Goal: Find specific page/section: Find specific page/section

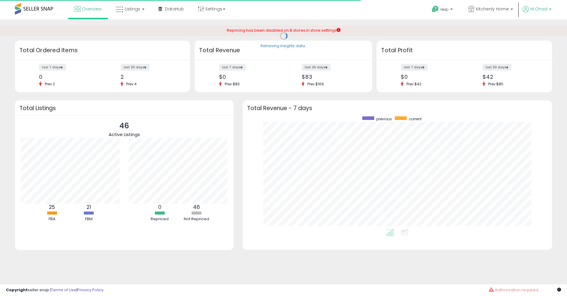
click at [543, 10] on span "Hi Ohad" at bounding box center [539, 9] width 17 height 6
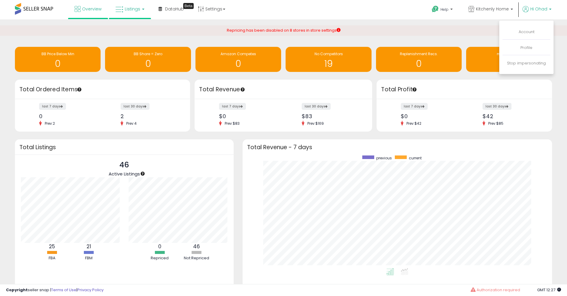
click at [133, 14] on link "Listings" at bounding box center [130, 9] width 38 height 18
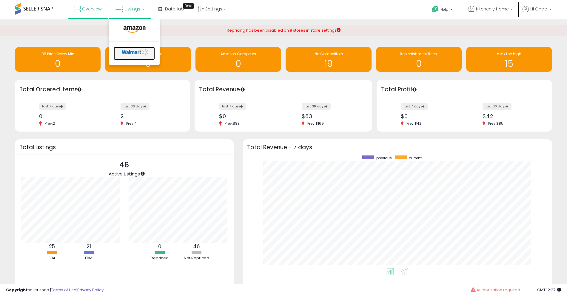
click at [135, 50] on icon at bounding box center [135, 52] width 31 height 9
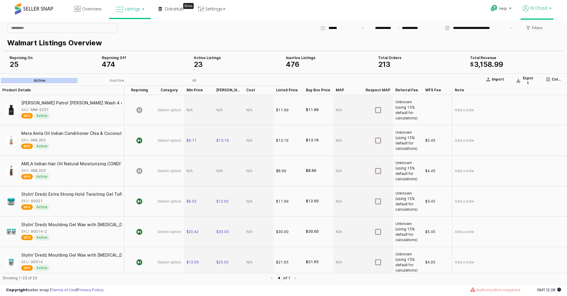
click at [550, 9] on b at bounding box center [550, 10] width 2 height 4
click at [531, 63] on link "Stop impersonating" at bounding box center [526, 62] width 39 height 6
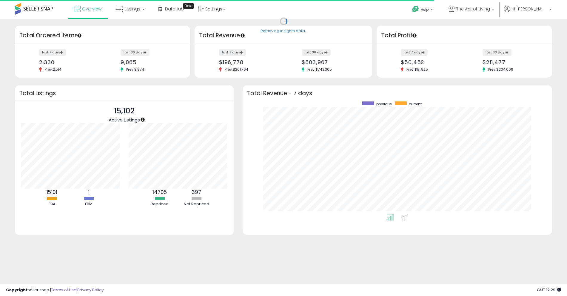
scroll to position [113, 298]
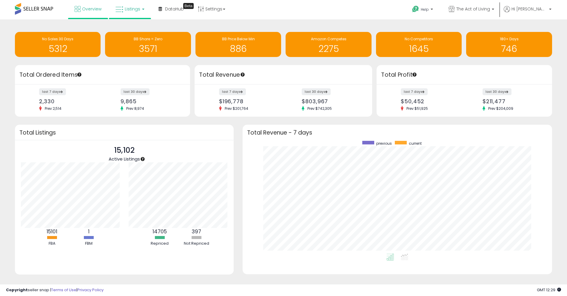
click at [133, 12] on span "Listings" at bounding box center [133, 9] width 16 height 6
click at [137, 50] on icon at bounding box center [135, 52] width 31 height 9
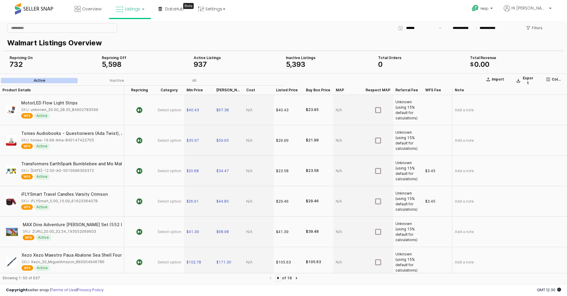
scroll to position [0, 359]
click at [536, 9] on span "Hi [PERSON_NAME]" at bounding box center [530, 8] width 36 height 6
click at [532, 62] on link "Stop impersonating" at bounding box center [526, 62] width 39 height 6
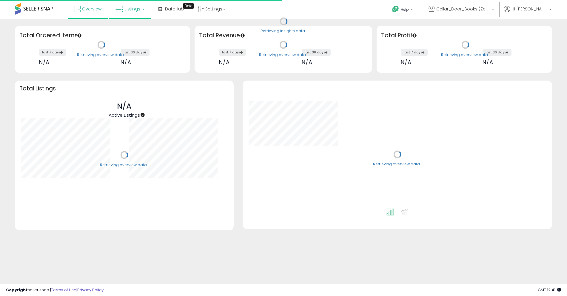
click at [124, 11] on link "Listings" at bounding box center [130, 9] width 38 height 18
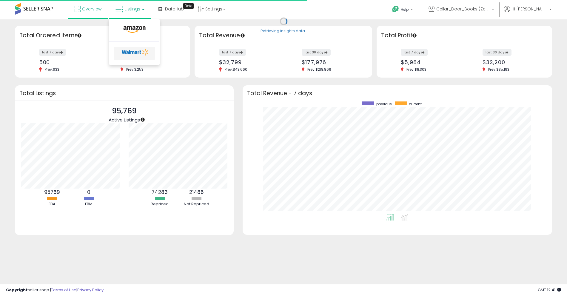
scroll to position [113, 298]
click at [133, 49] on icon at bounding box center [135, 52] width 31 height 9
